Goal: Use online tool/utility: Use online tool/utility

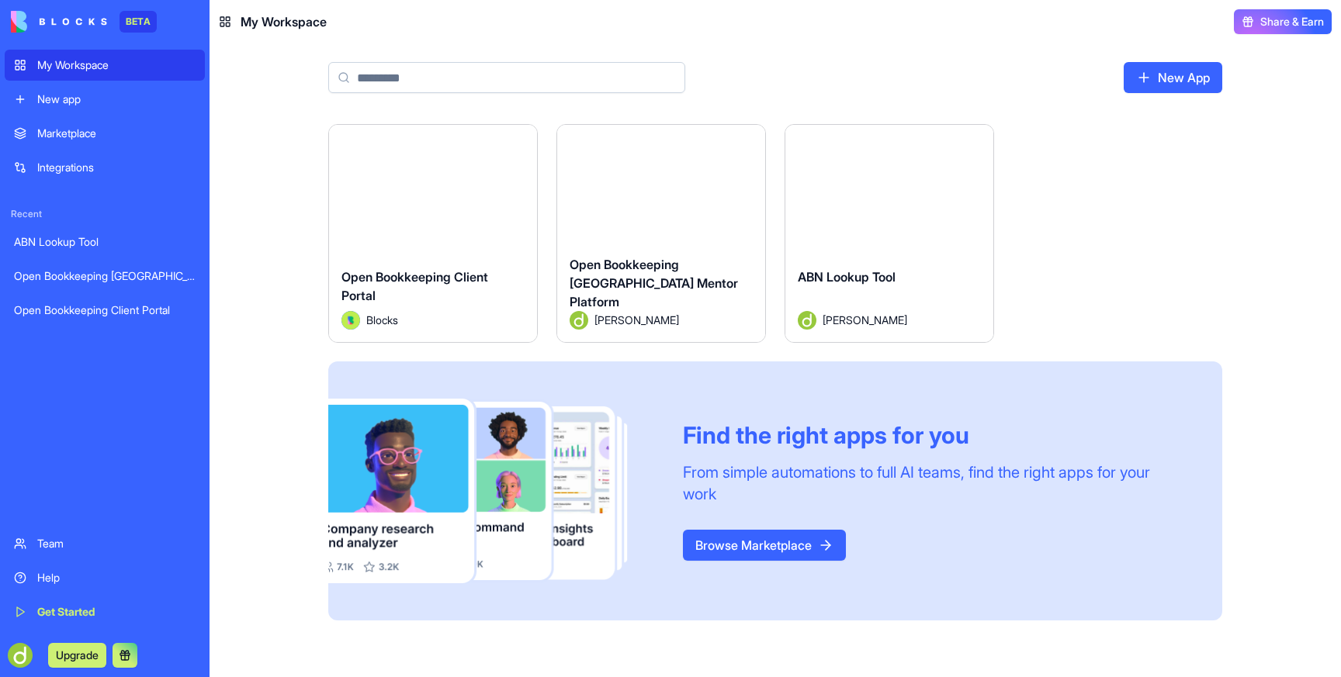
click at [880, 155] on div "Launch" at bounding box center [889, 190] width 208 height 130
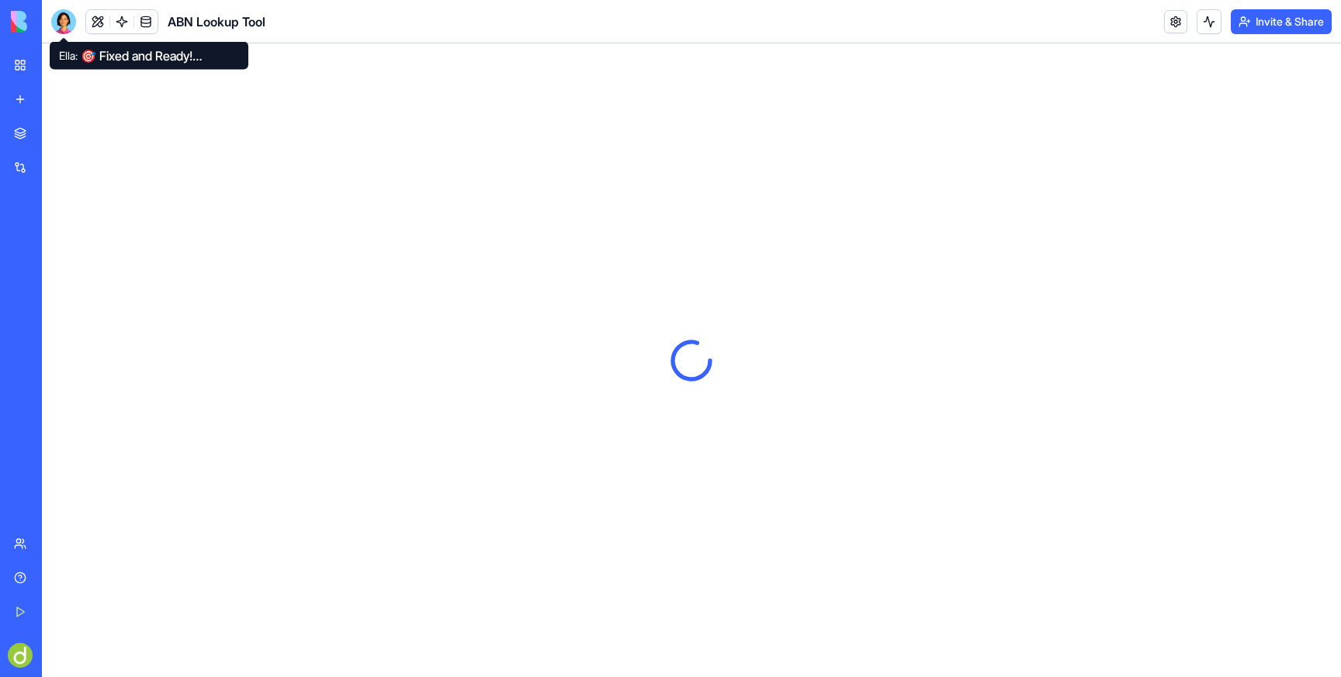
click at [63, 20] on div at bounding box center [63, 21] width 25 height 25
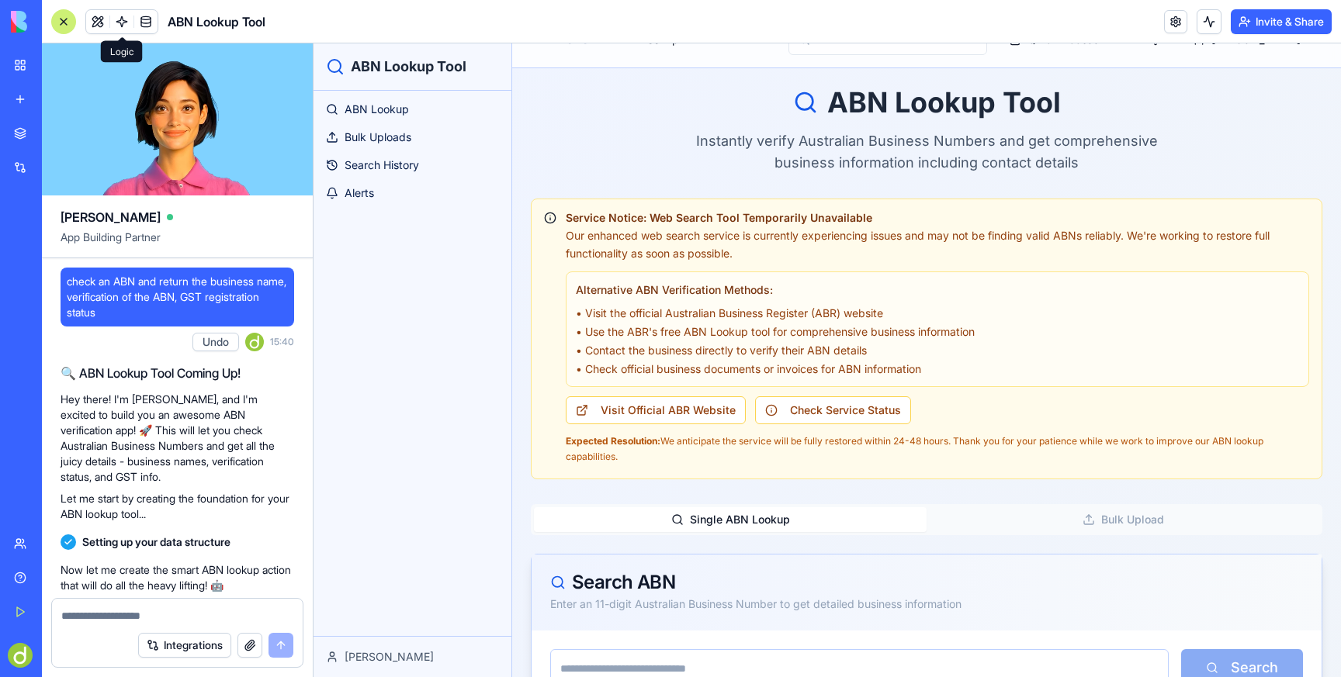
click at [116, 19] on link at bounding box center [121, 21] width 23 height 23
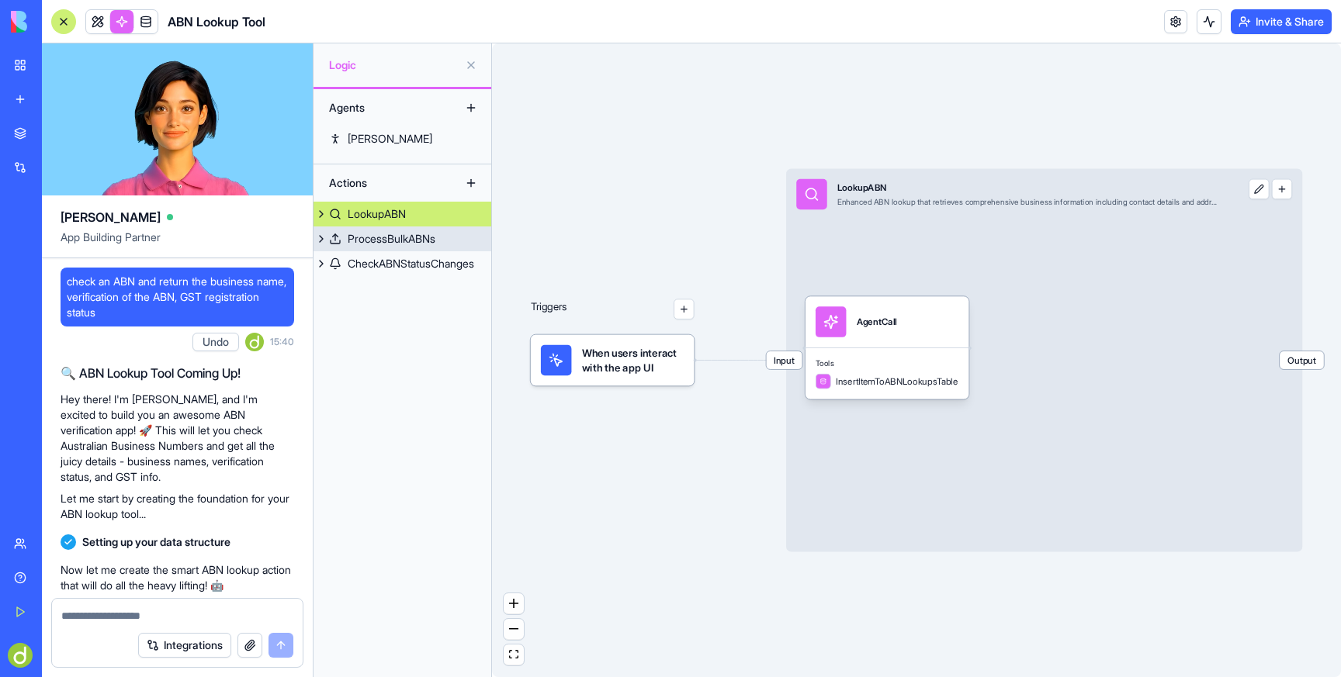
click at [399, 236] on div "ProcessBulkABNs" at bounding box center [392, 239] width 88 height 16
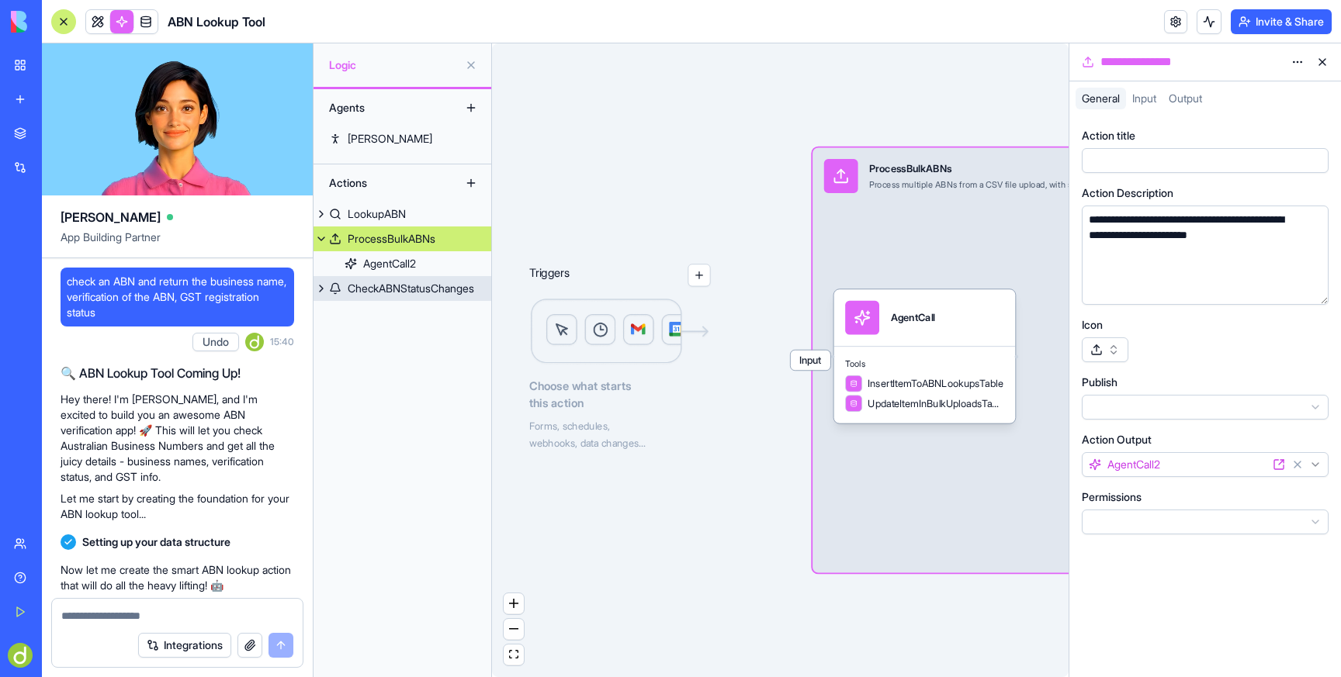
click at [386, 289] on div "CheckABNStatusChanges" at bounding box center [411, 289] width 126 height 16
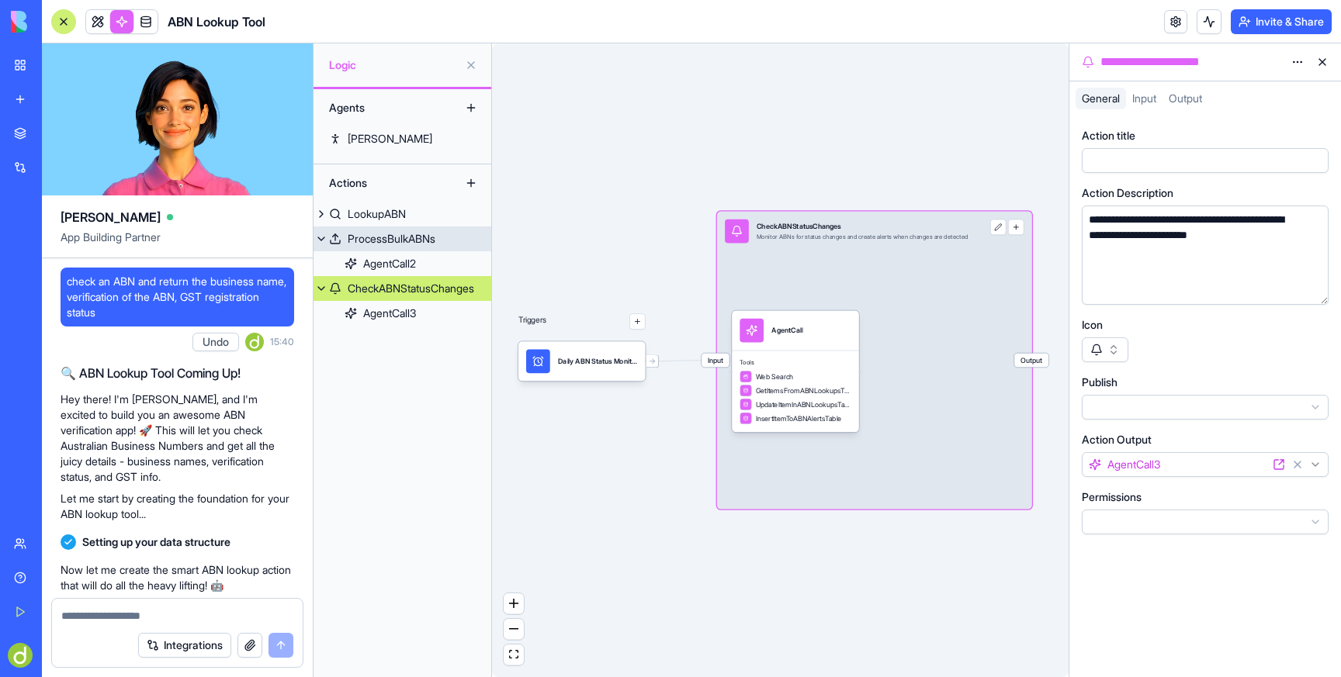
click at [381, 237] on div "ProcessBulkABNs" at bounding box center [392, 239] width 88 height 16
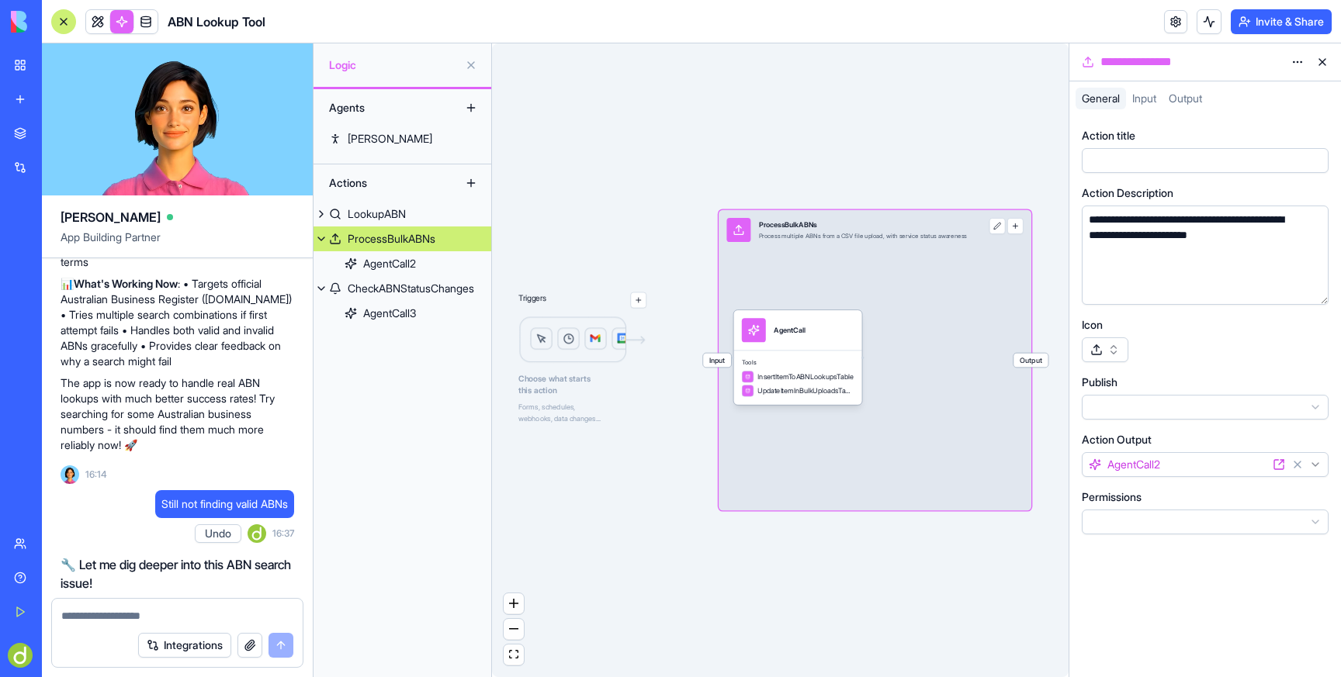
scroll to position [2801, 0]
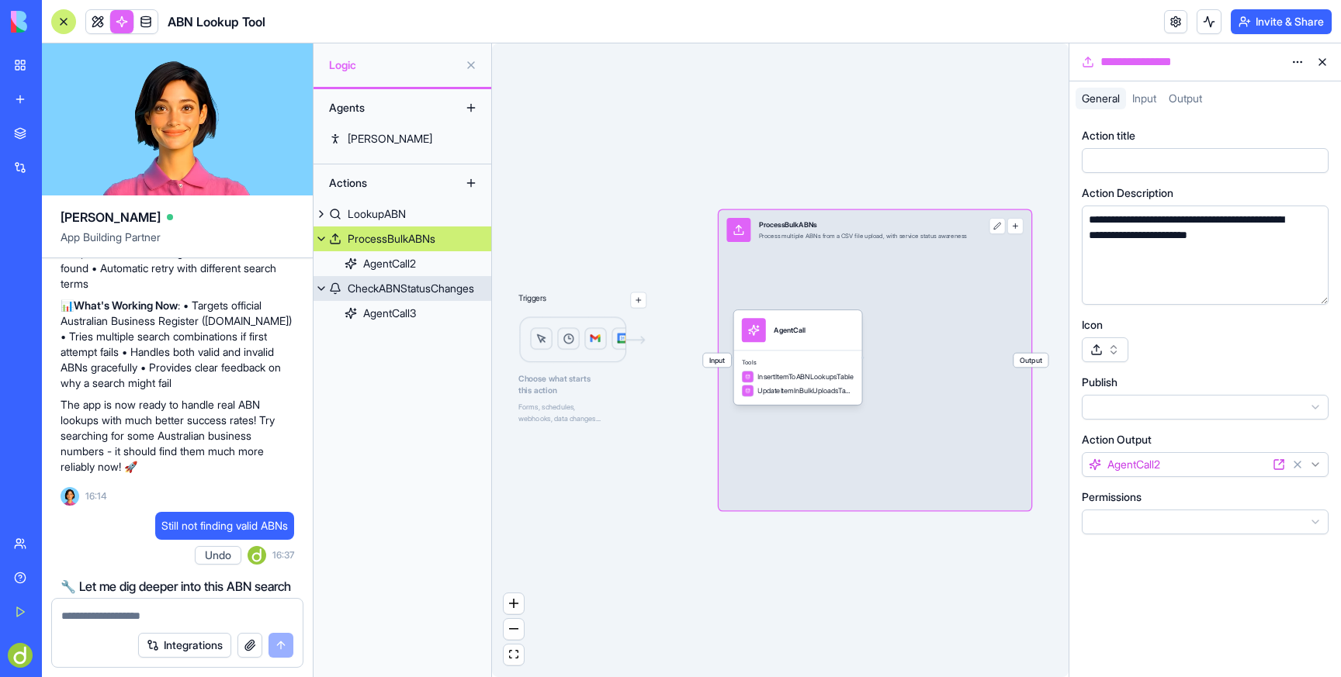
click at [360, 293] on div "CheckABNStatusChanges" at bounding box center [411, 289] width 126 height 16
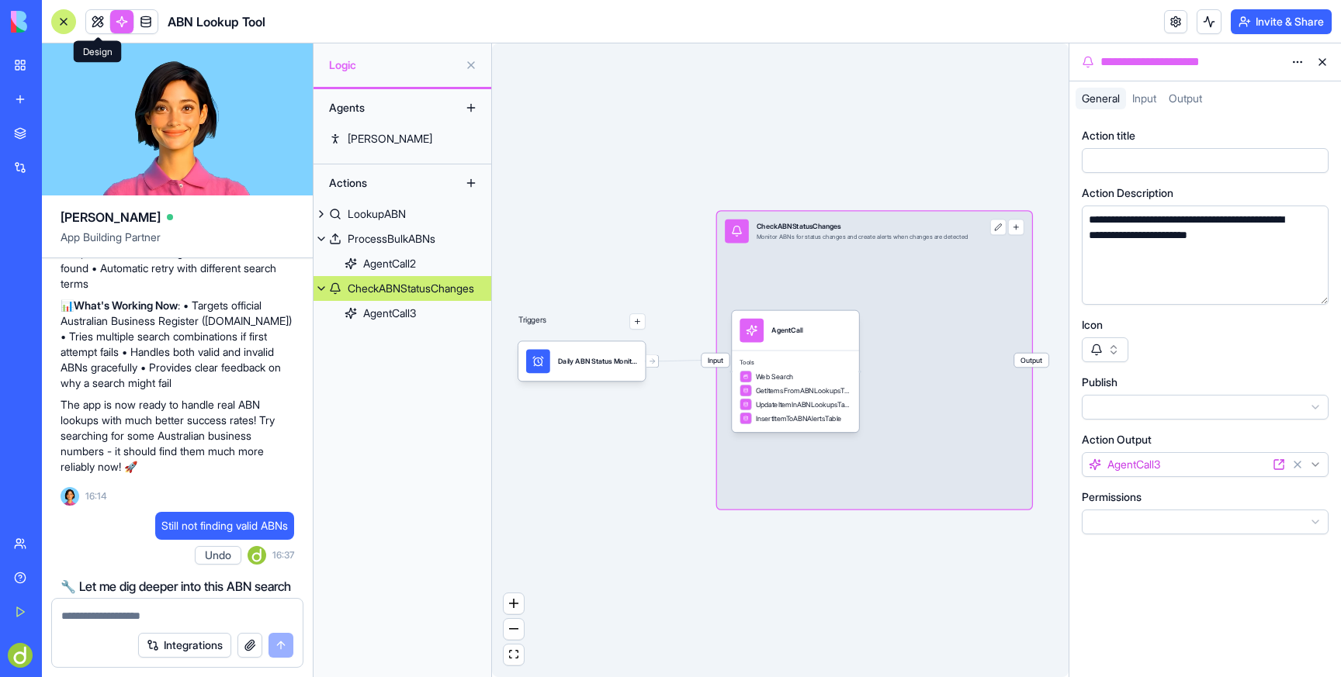
click at [98, 19] on link at bounding box center [97, 21] width 23 height 23
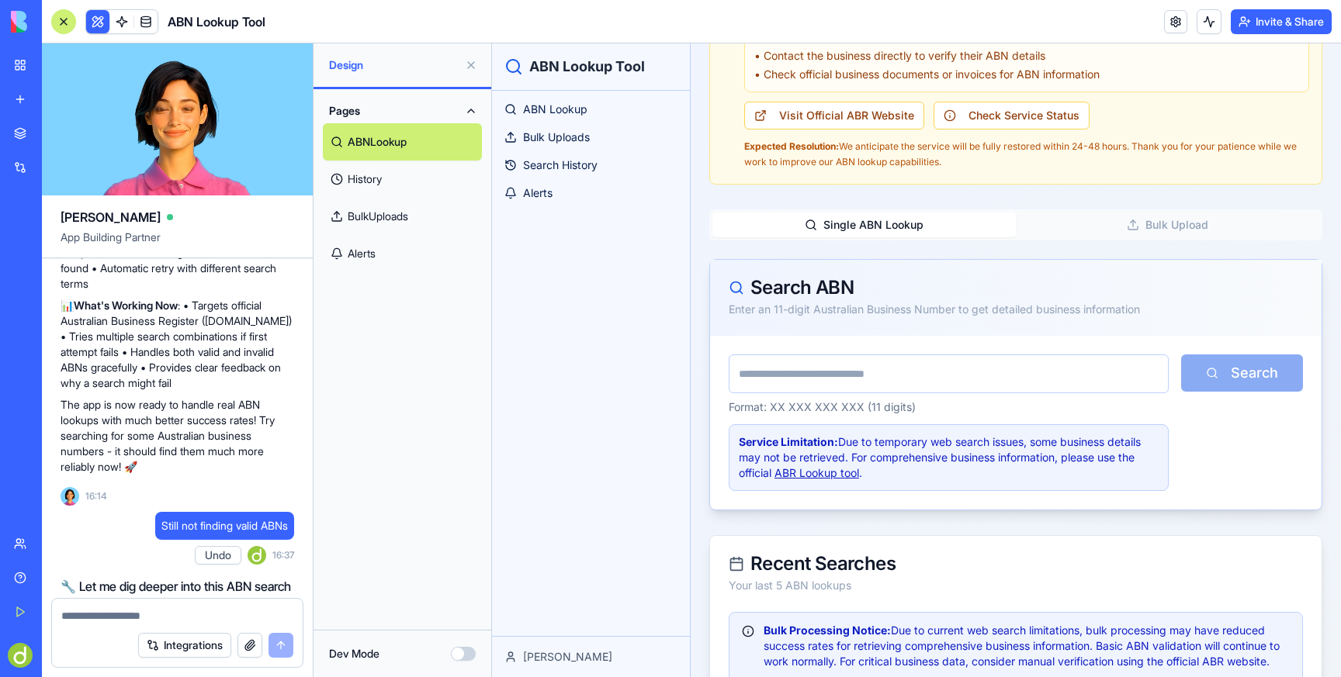
scroll to position [362, 0]
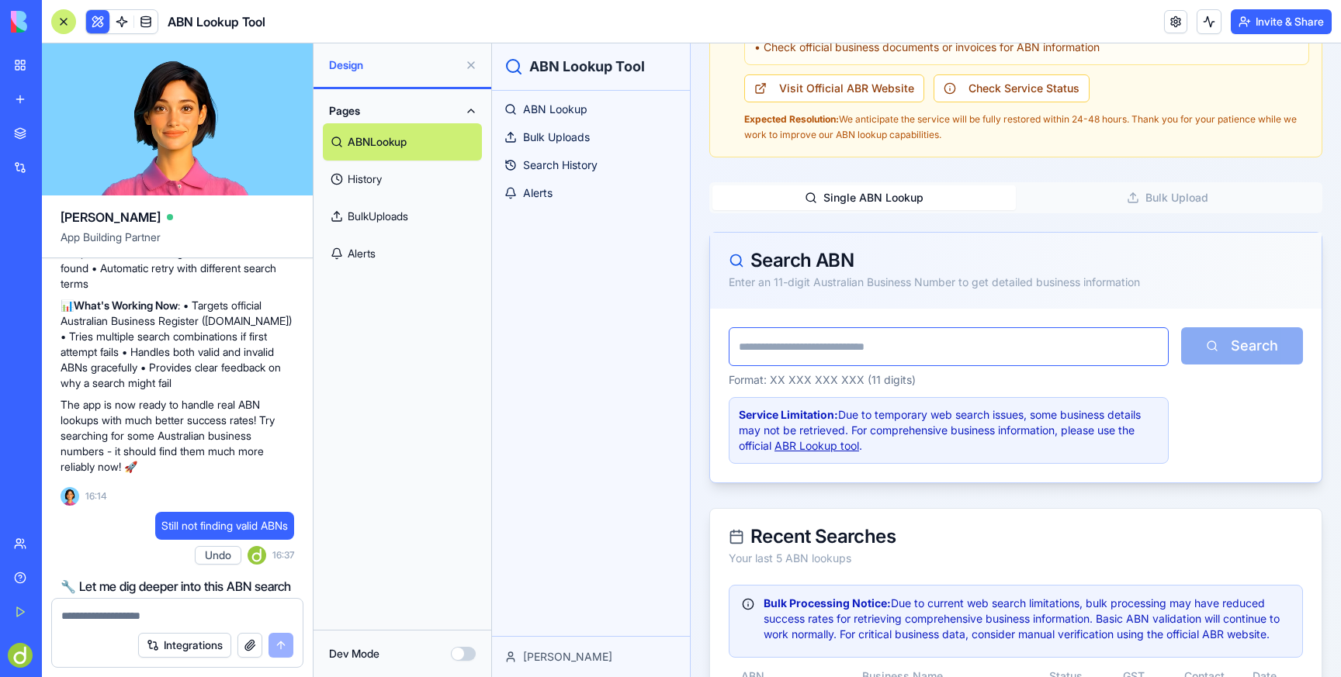
click at [785, 348] on input "text" at bounding box center [949, 346] width 440 height 39
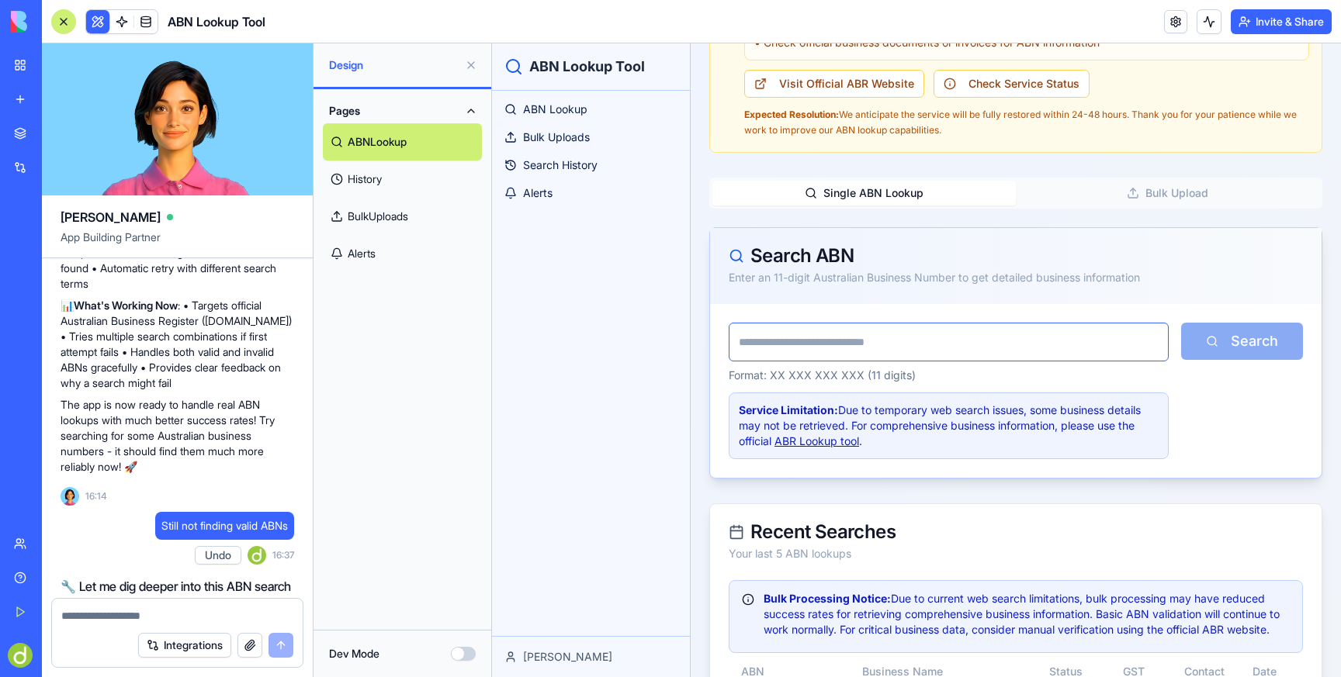
scroll to position [373, 0]
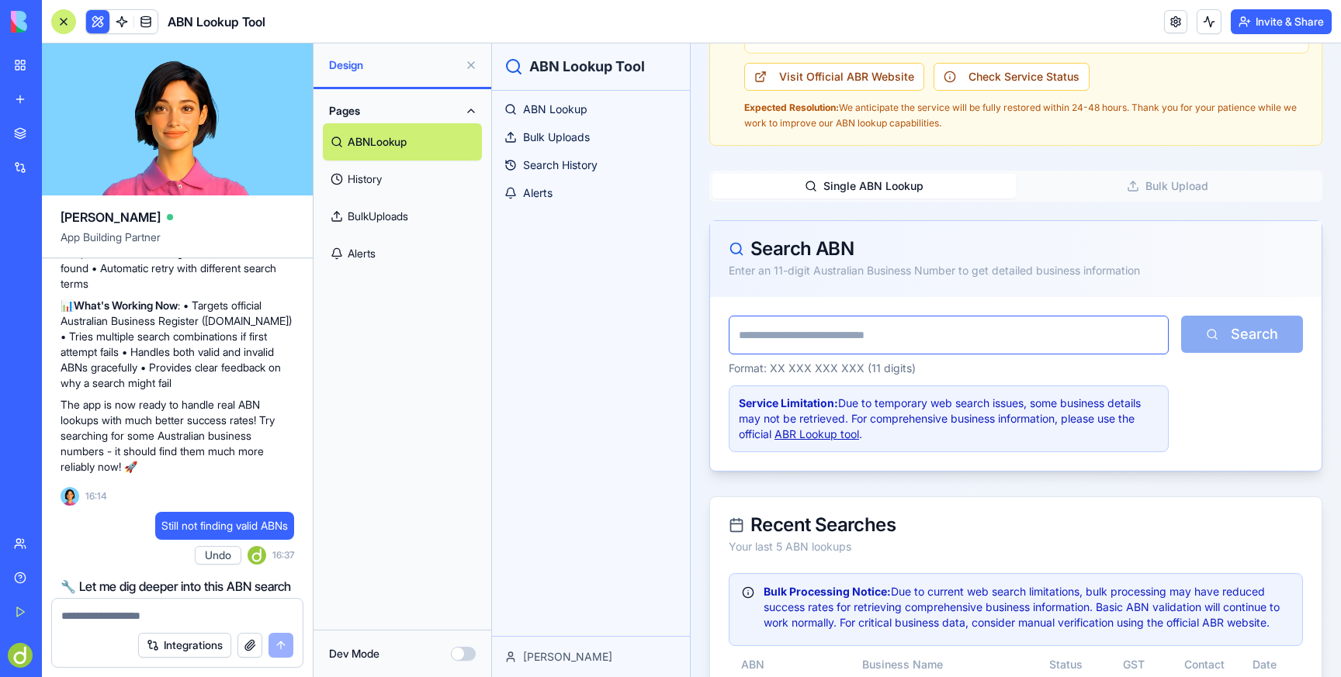
paste input "**********"
type input "**********"
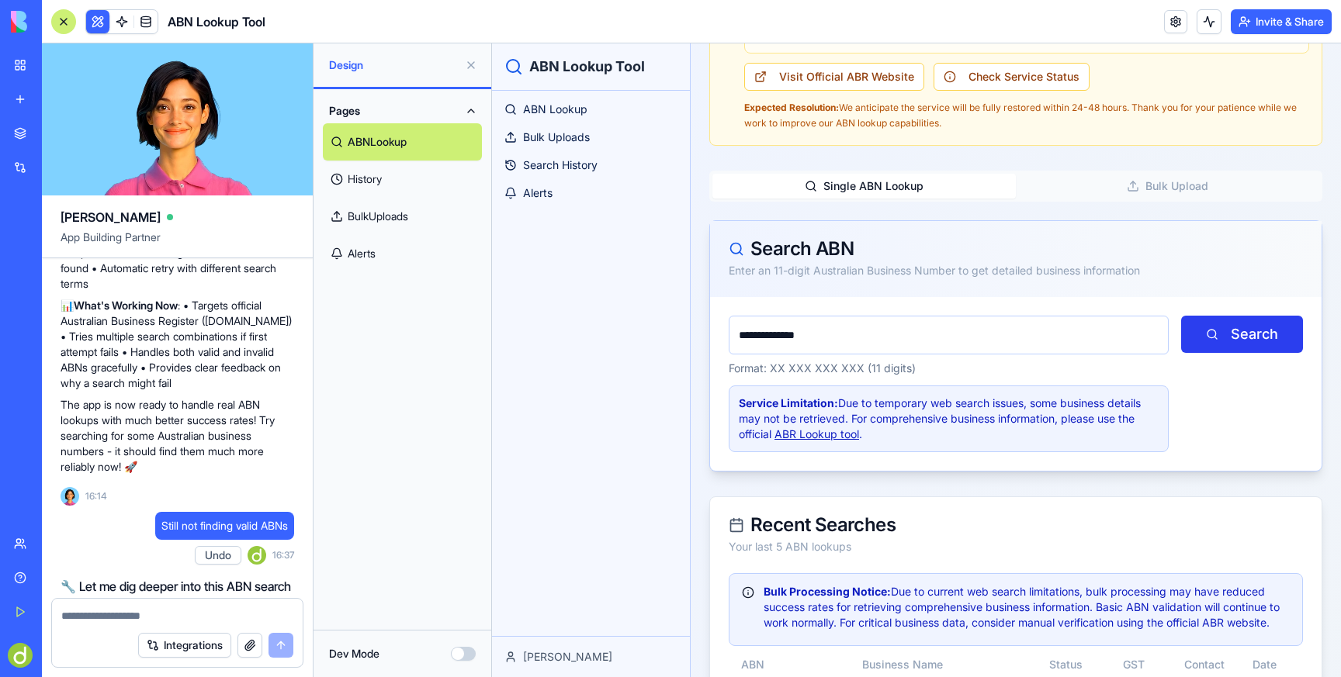
click at [1254, 331] on button "Search" at bounding box center [1242, 334] width 122 height 37
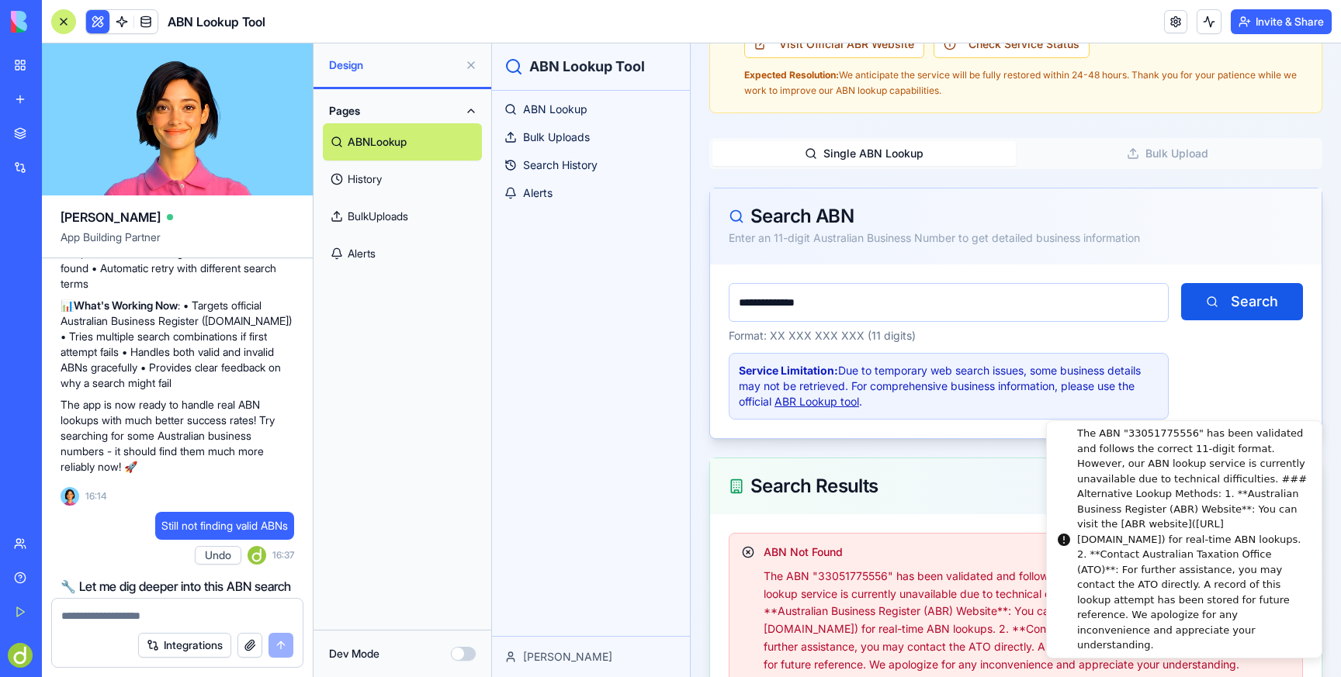
scroll to position [424, 0]
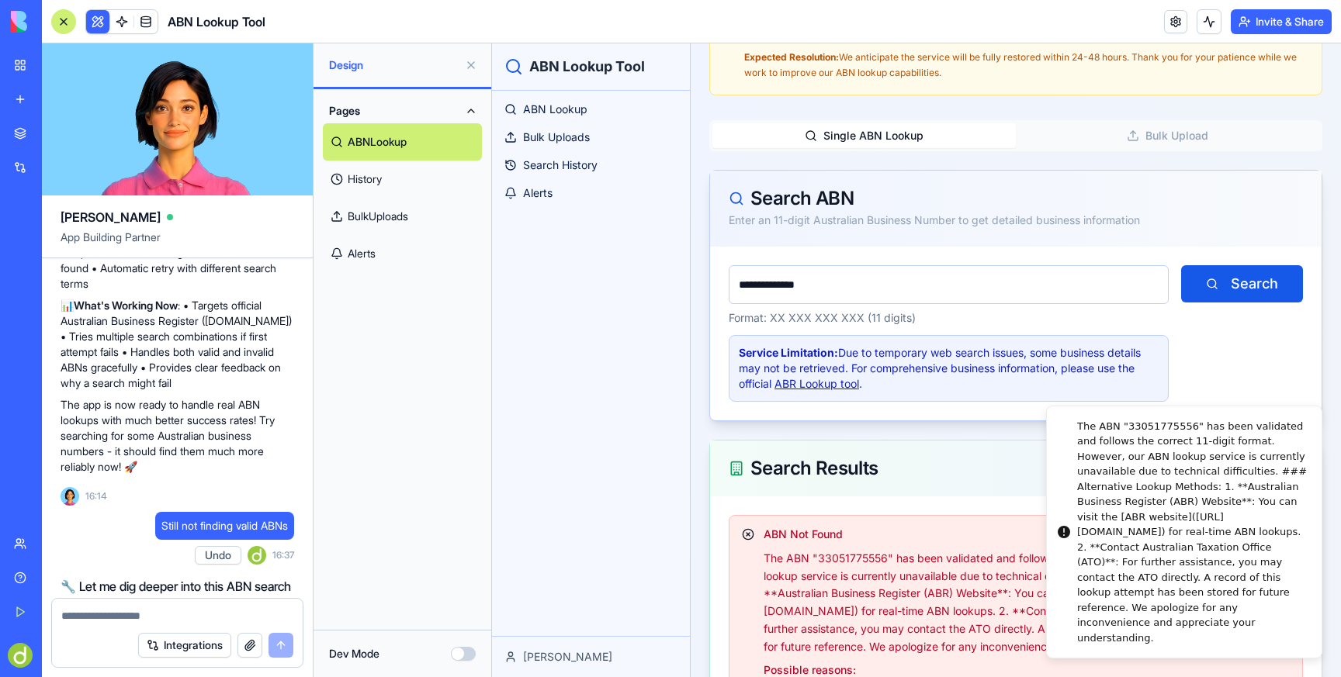
click at [627, 365] on div "ABN Lookup Bulk Uploads Search History Alerts" at bounding box center [591, 364] width 198 height 546
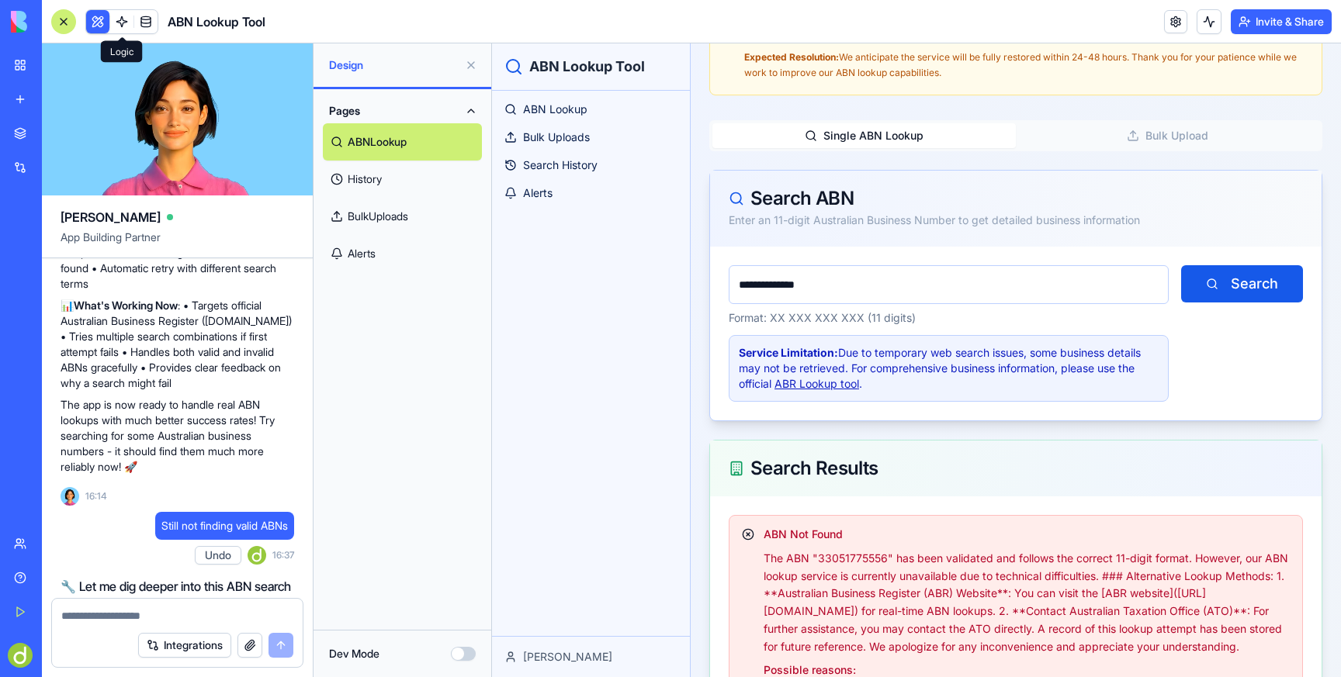
click at [116, 20] on link at bounding box center [121, 21] width 23 height 23
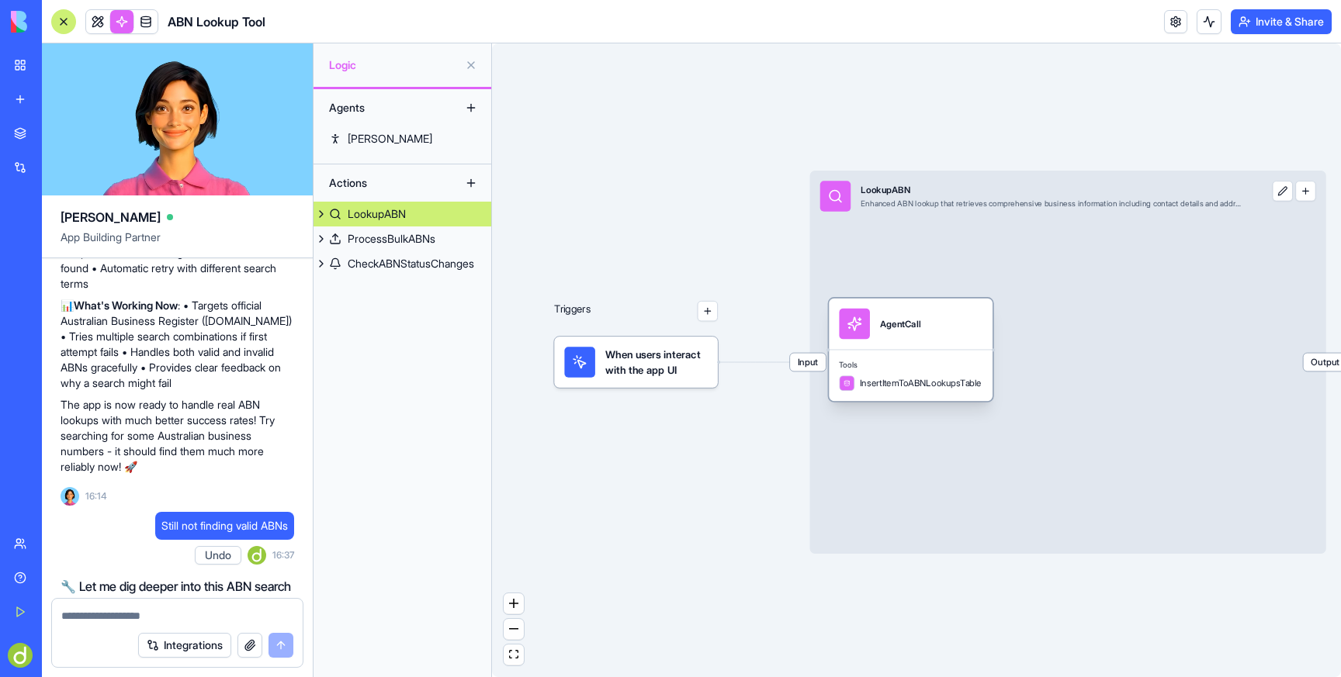
click at [906, 377] on span "InsertItemToABNLookupsTable" at bounding box center [921, 383] width 122 height 12
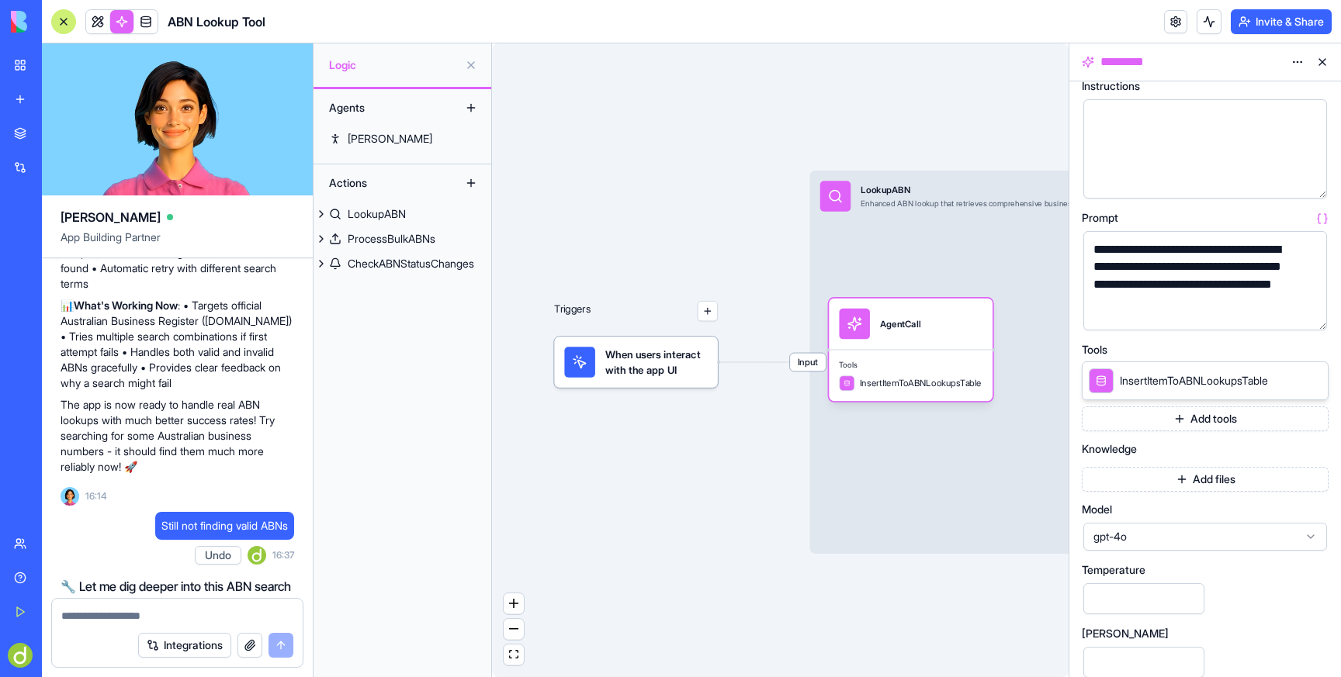
scroll to position [104, 0]
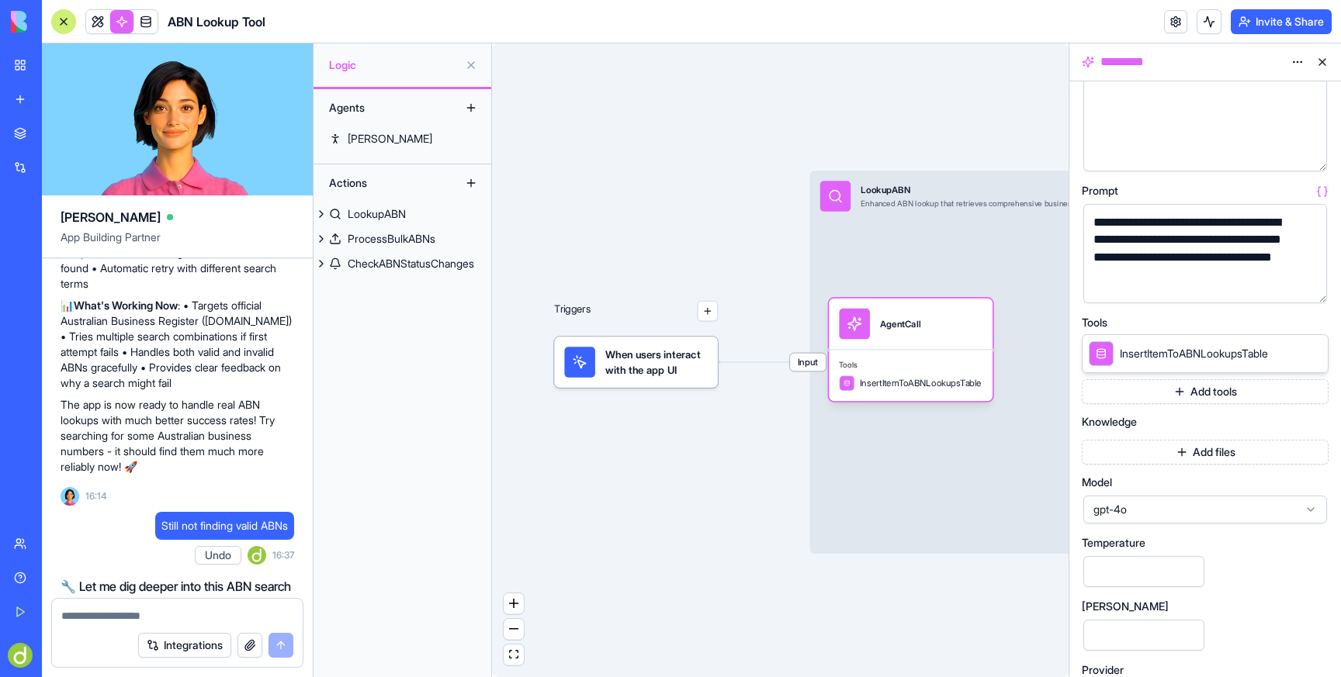
click at [1188, 391] on button "Add tools" at bounding box center [1205, 391] width 247 height 25
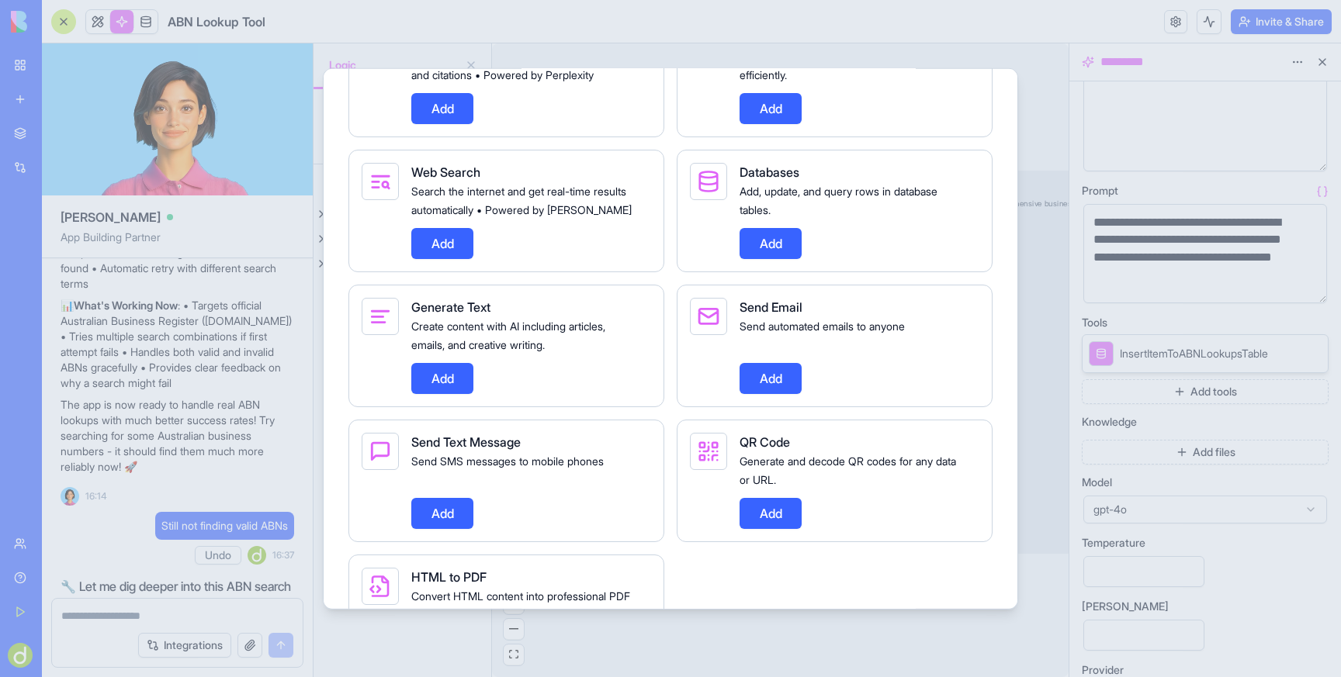
scroll to position [781, 0]
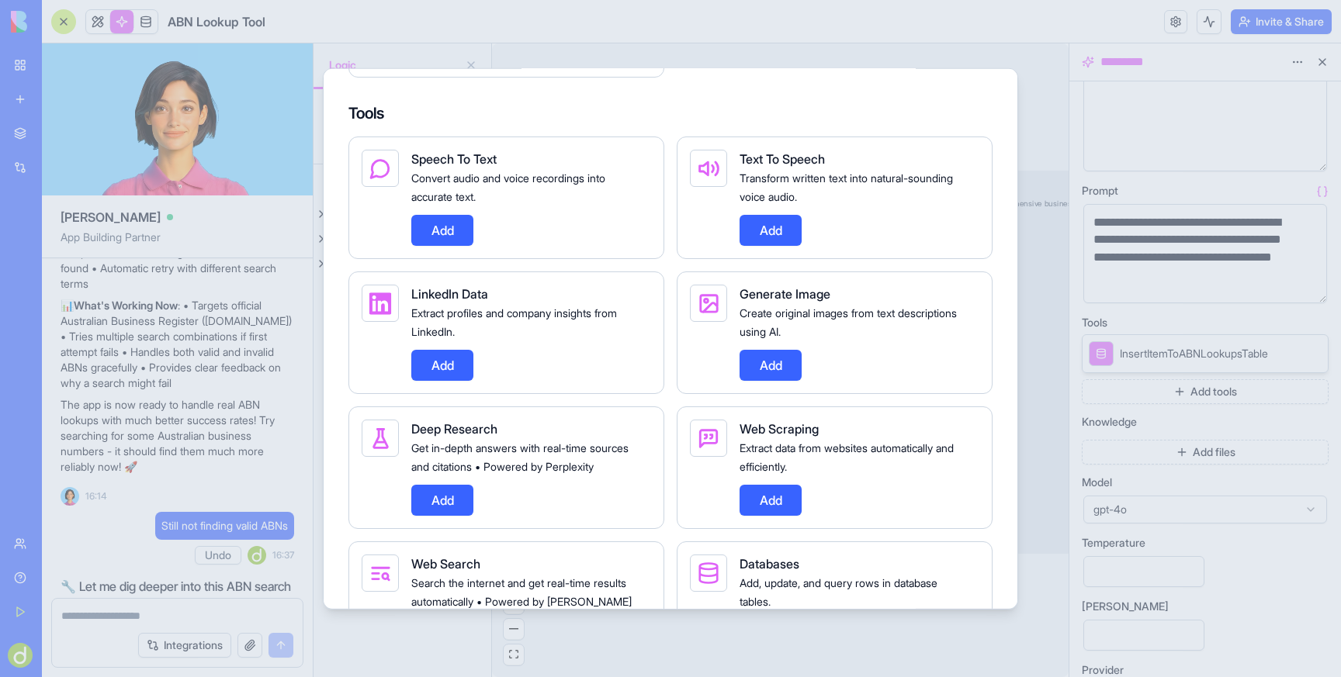
click at [1195, 236] on div at bounding box center [670, 338] width 1341 height 677
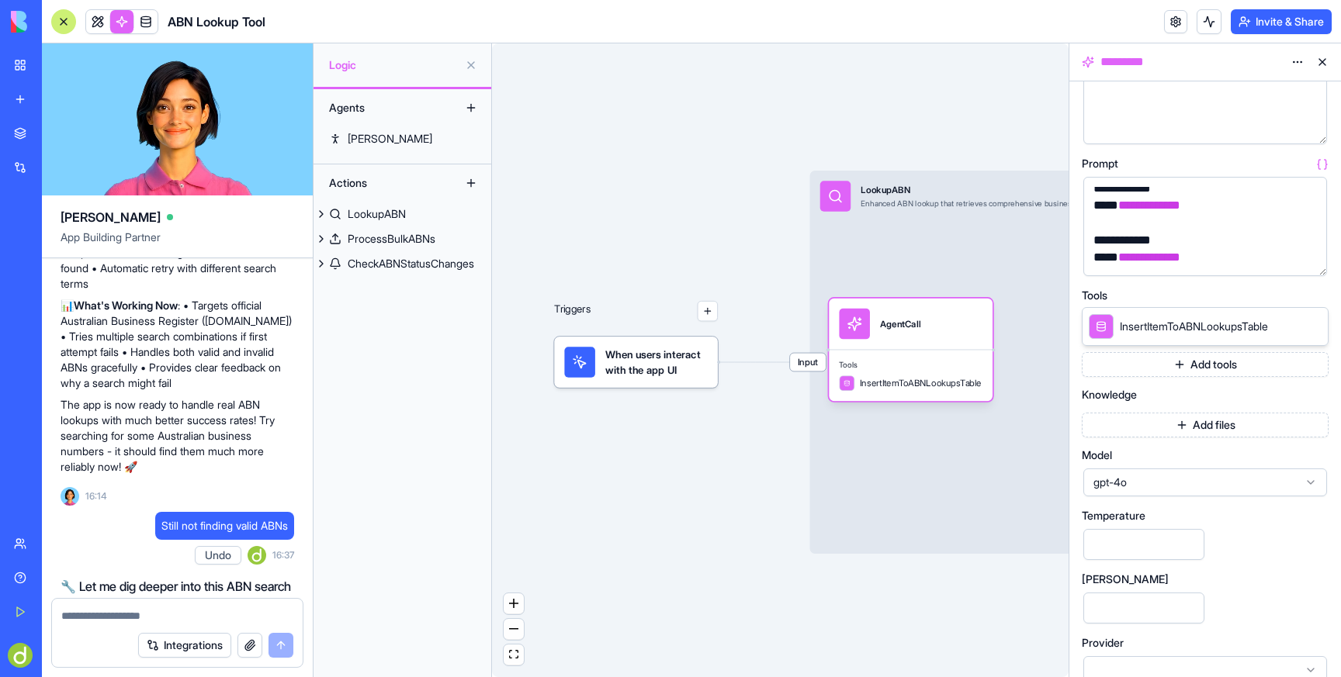
scroll to position [152, 0]
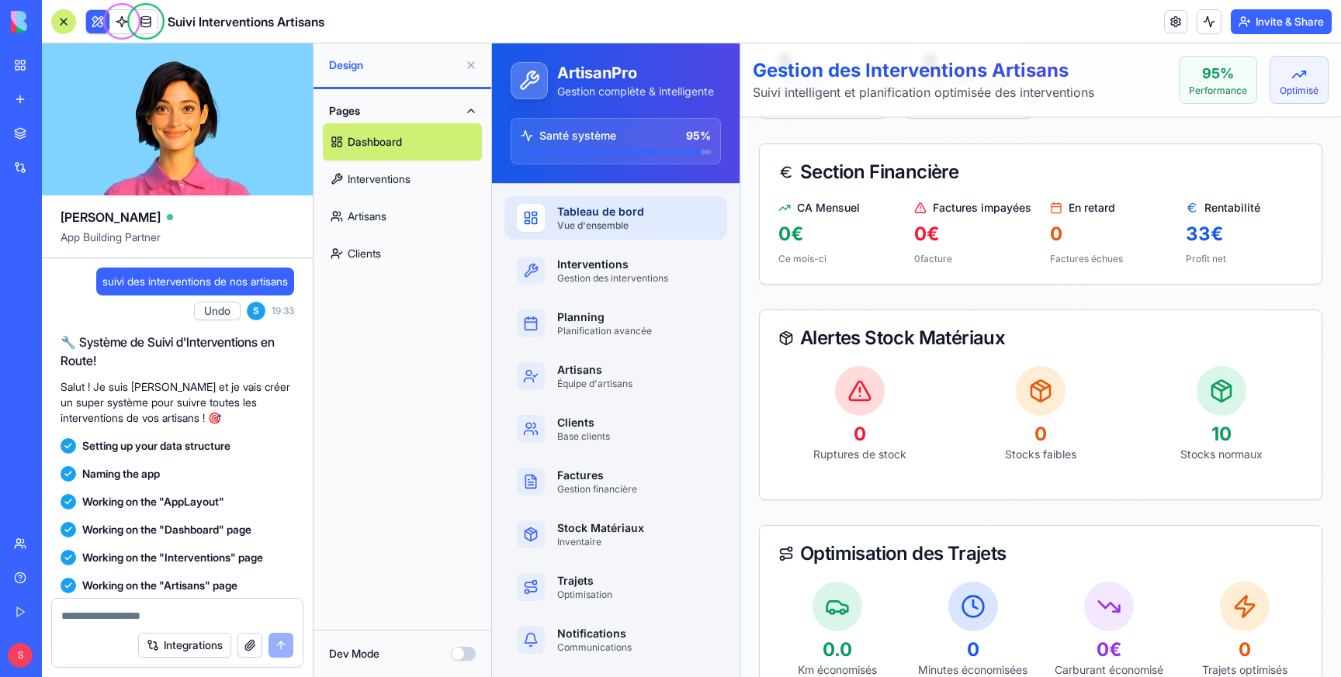
scroll to position [1845, 0]
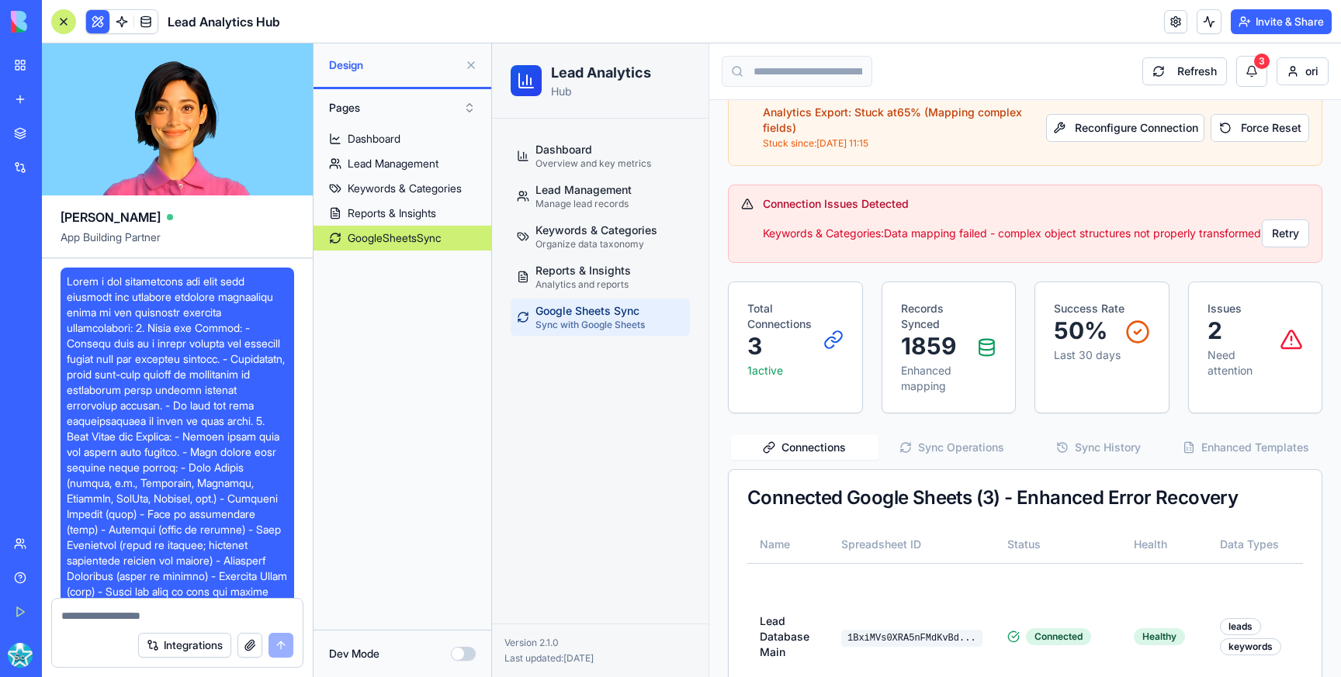
scroll to position [4170, 2]
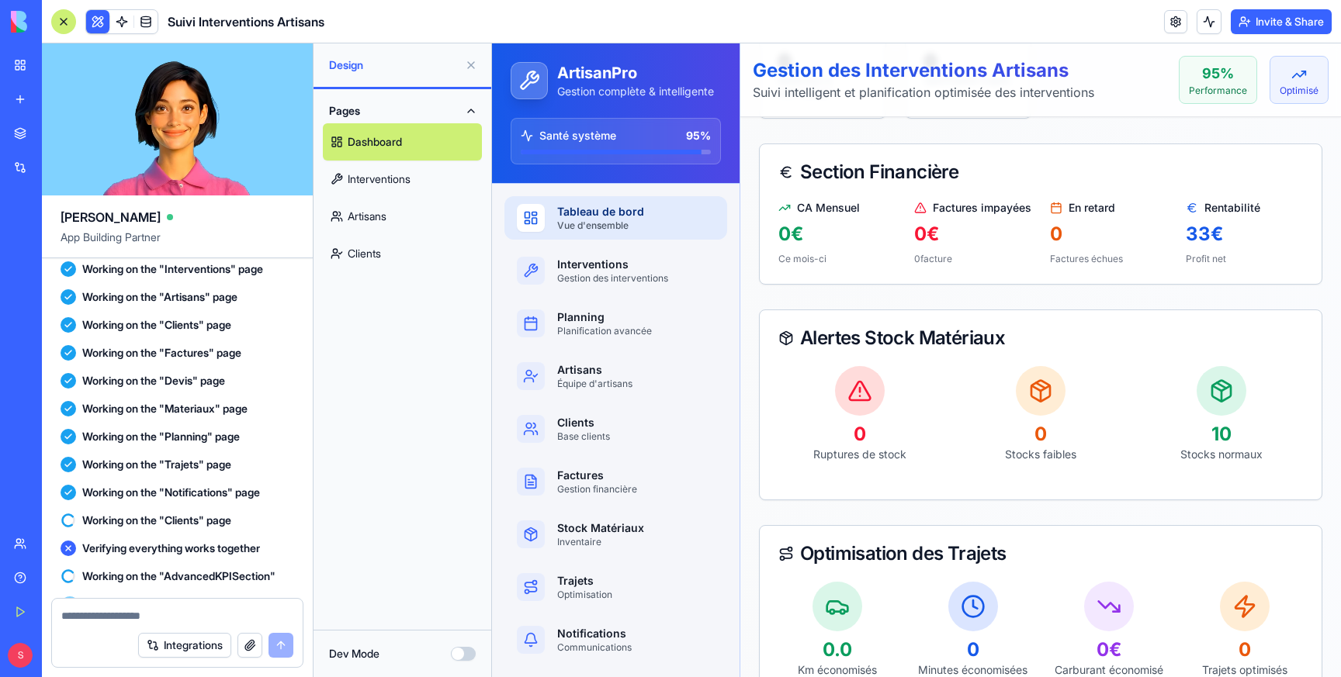
scroll to position [1845, 0]
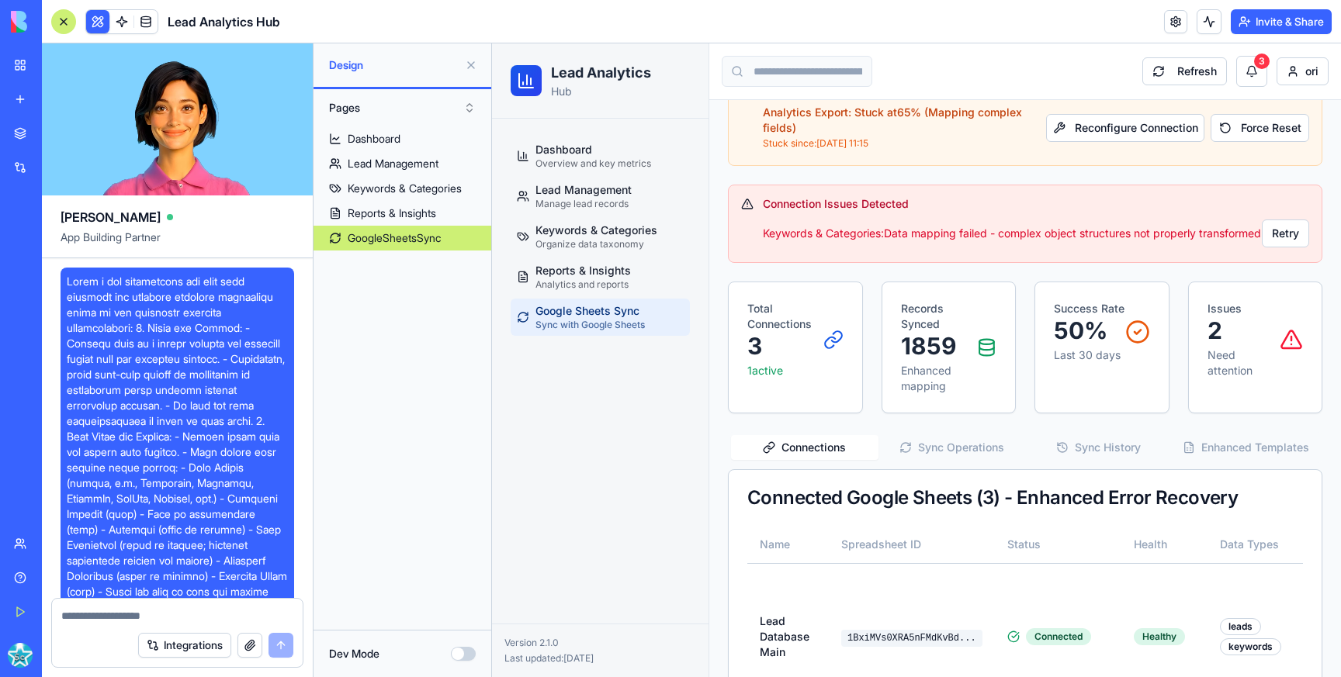
scroll to position [4170, 2]
